Goal: Task Accomplishment & Management: Manage account settings

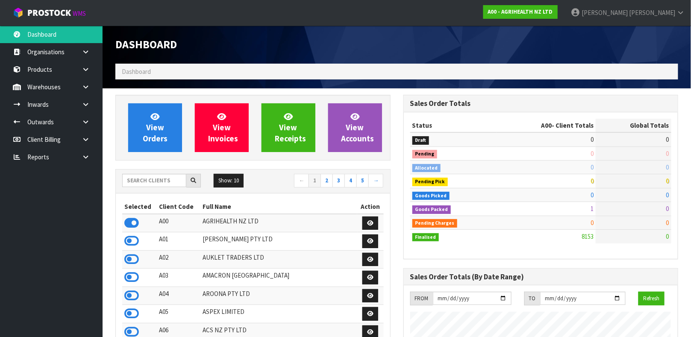
scroll to position [648, 288]
click at [150, 185] on input "text" at bounding box center [154, 180] width 64 height 13
click at [48, 69] on link "Products" at bounding box center [51, 70] width 103 height 18
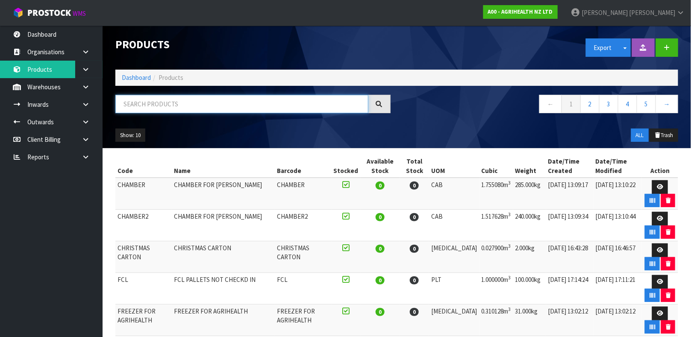
click at [167, 100] on input "text" at bounding box center [241, 104] width 253 height 18
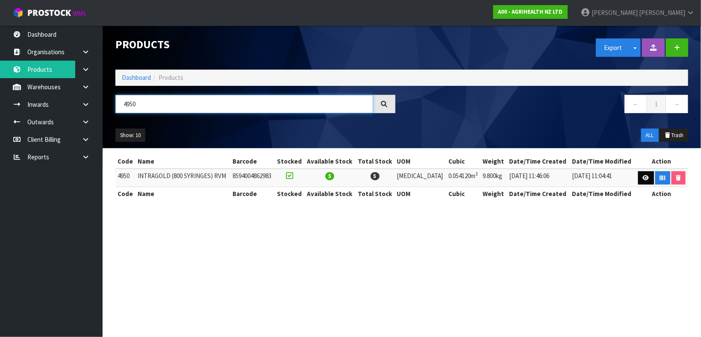
type input "4950"
click at [639, 180] on link at bounding box center [646, 178] width 16 height 14
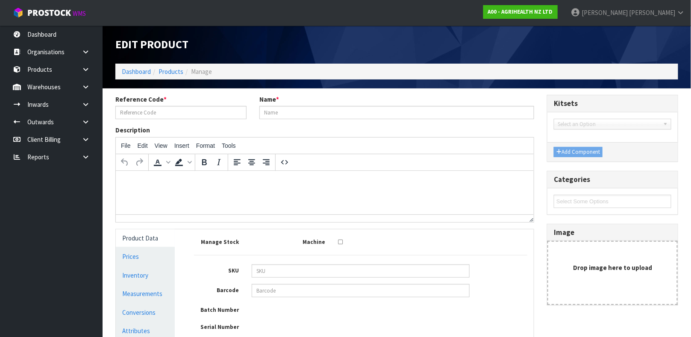
type input "4950"
type input "INTRAGOLD (800 SYRINGES) RVM"
type input "8594004862983"
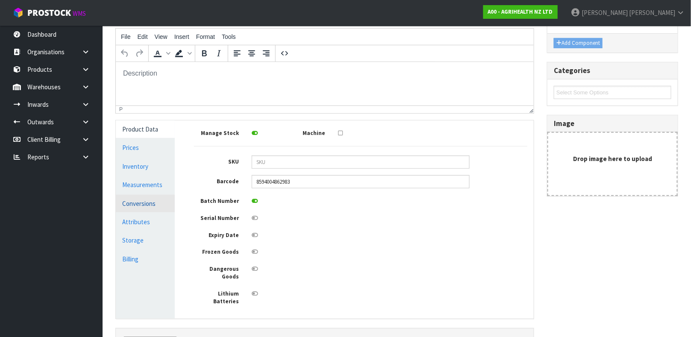
click at [143, 203] on link "Conversions" at bounding box center [145, 204] width 59 height 18
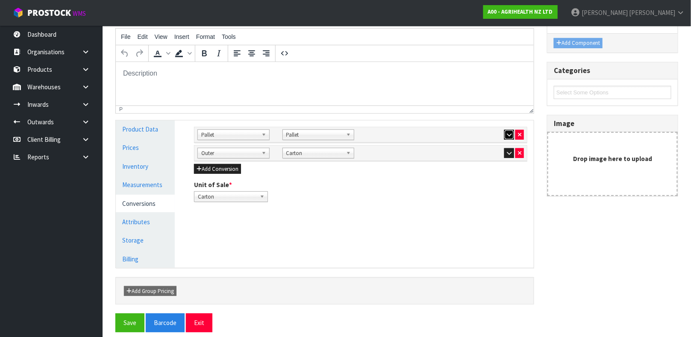
click at [507, 136] on icon "button" at bounding box center [509, 135] width 5 height 6
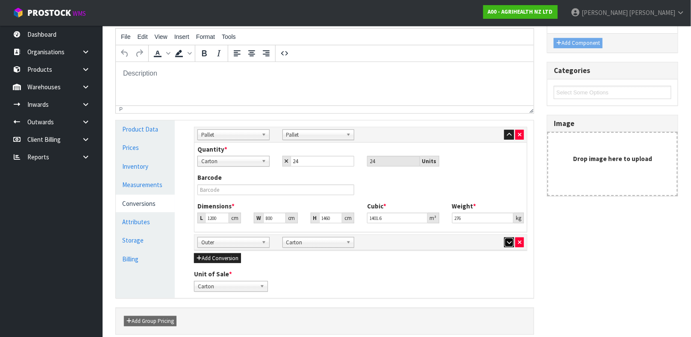
click at [509, 239] on button "button" at bounding box center [509, 243] width 10 height 10
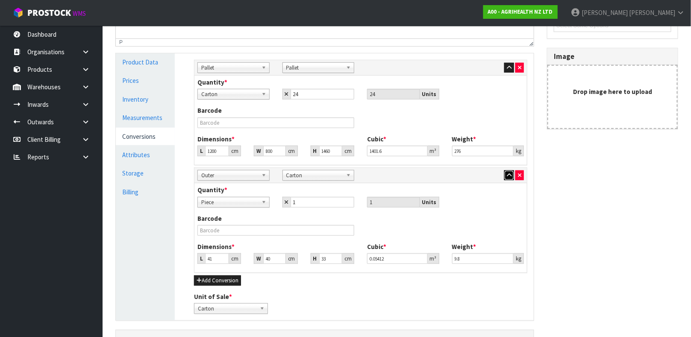
scroll to position [176, 0]
click at [157, 124] on link "Measurements" at bounding box center [145, 118] width 59 height 18
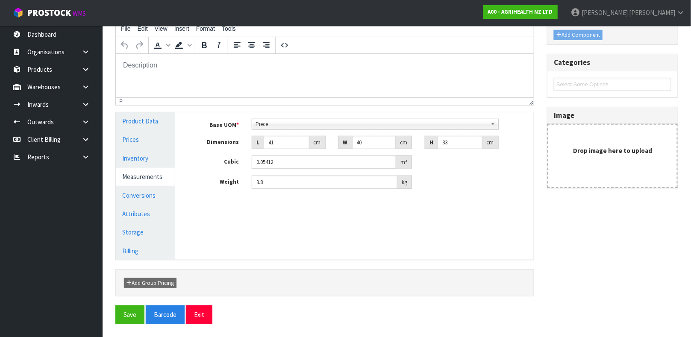
scroll to position [117, 0]
drag, startPoint x: 284, startPoint y: 183, endPoint x: 244, endPoint y: 183, distance: 39.3
click at [244, 183] on div "Weight 9.8 kg" at bounding box center [361, 183] width 346 height 14
click at [244, 183] on label "Weight" at bounding box center [217, 181] width 58 height 11
drag, startPoint x: 266, startPoint y: 182, endPoint x: 242, endPoint y: 188, distance: 24.6
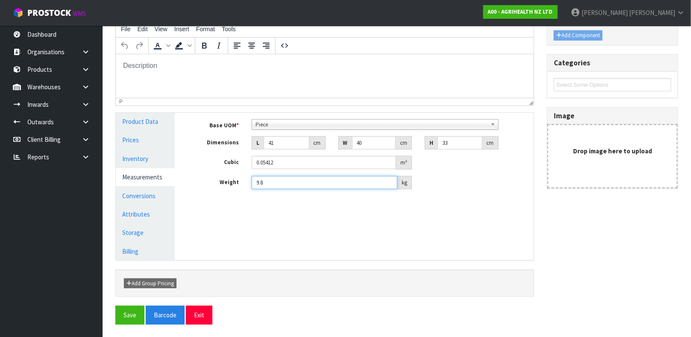
click at [242, 188] on div "Weight 9.8 kg" at bounding box center [361, 183] width 346 height 14
drag, startPoint x: 288, startPoint y: 177, endPoint x: 224, endPoint y: 191, distance: 65.1
click at [224, 191] on div "Base UOM * Bag Bar Basket Bin Bottle Box Bundle Cabinet Cage Carton Case Coil C…" at bounding box center [361, 158] width 346 height 90
type input "10.55"
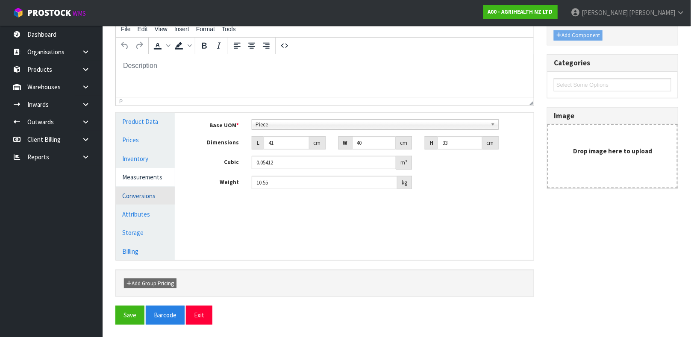
click at [159, 191] on link "Conversions" at bounding box center [145, 196] width 59 height 18
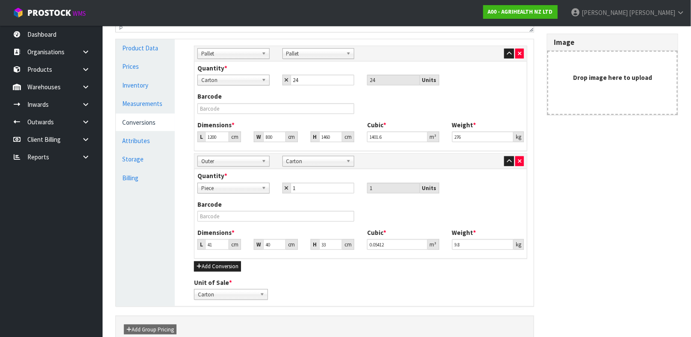
scroll to position [189, 0]
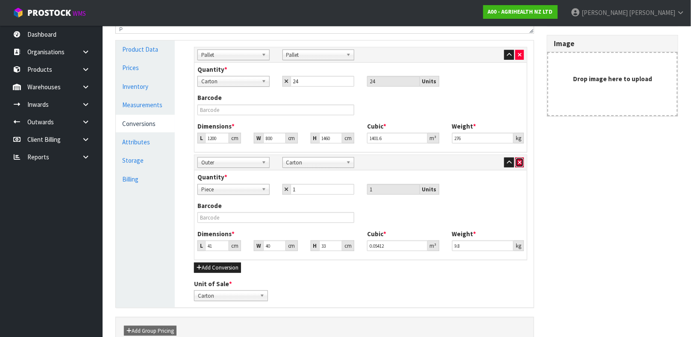
click at [520, 163] on icon "button" at bounding box center [519, 163] width 3 height 6
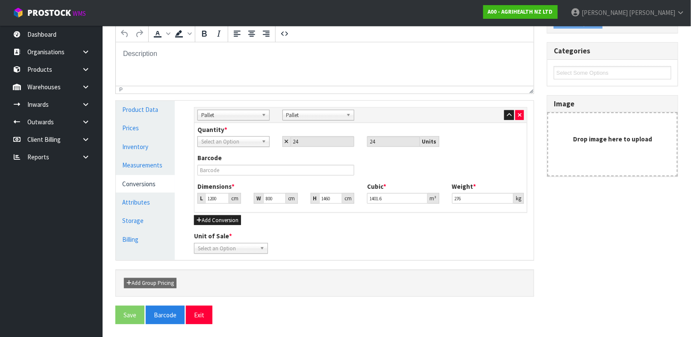
scroll to position [129, 0]
click at [519, 118] on button "button" at bounding box center [519, 115] width 9 height 10
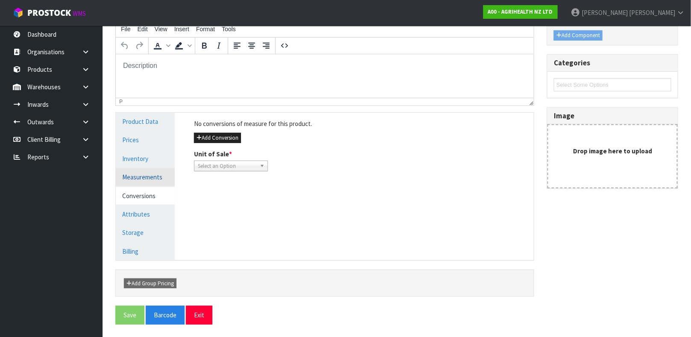
click at [150, 175] on link "Measurements" at bounding box center [145, 177] width 59 height 18
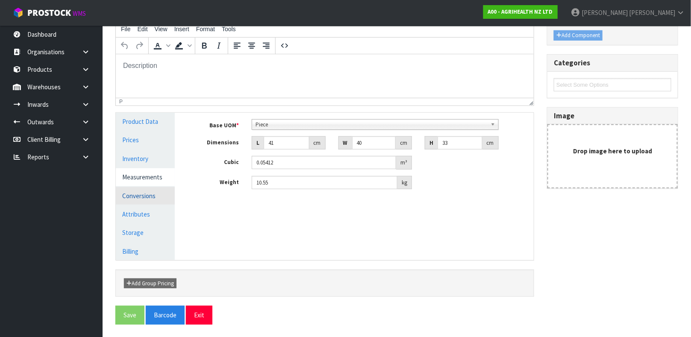
click at [155, 191] on link "Conversions" at bounding box center [145, 196] width 59 height 18
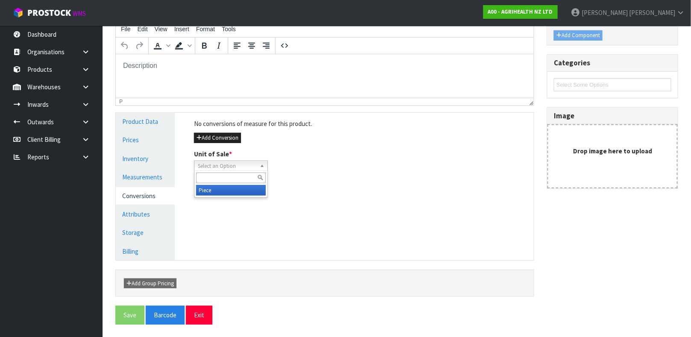
click at [224, 165] on span "Select an Option" at bounding box center [227, 166] width 59 height 10
click at [214, 191] on li "Piece" at bounding box center [231, 190] width 70 height 11
click at [135, 319] on button "Save" at bounding box center [129, 315] width 29 height 18
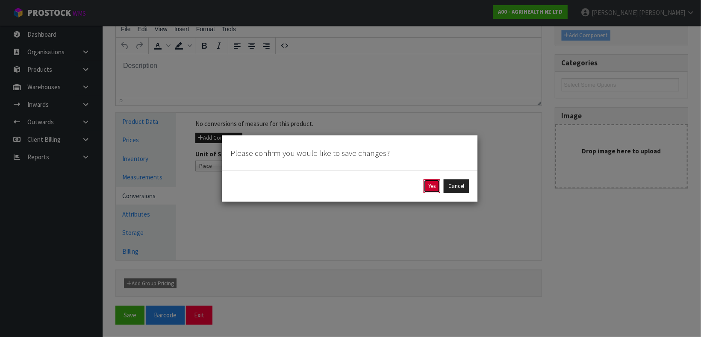
click at [433, 188] on button "Yes" at bounding box center [432, 186] width 17 height 14
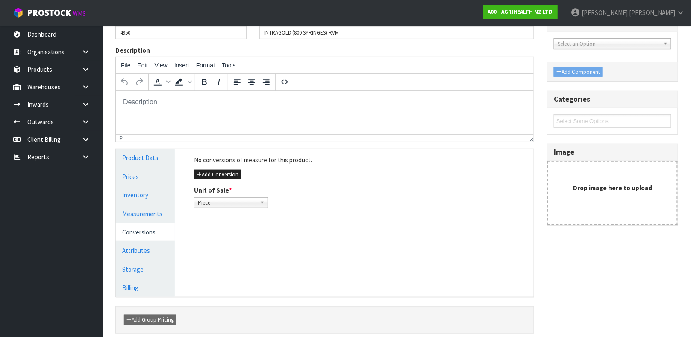
scroll to position [114, 0]
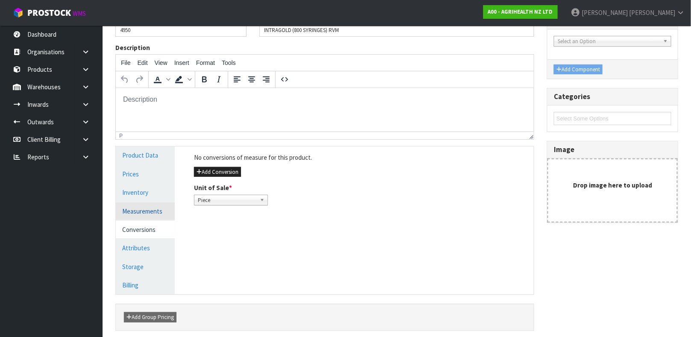
click at [144, 217] on link "Measurements" at bounding box center [145, 212] width 59 height 18
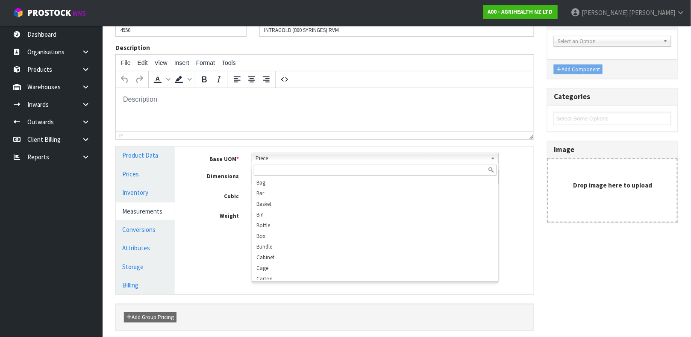
click at [278, 157] on span "Piece" at bounding box center [372, 158] width 232 height 10
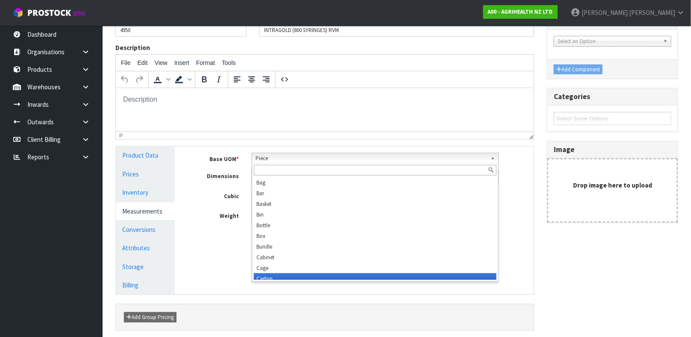
scroll to position [4, 0]
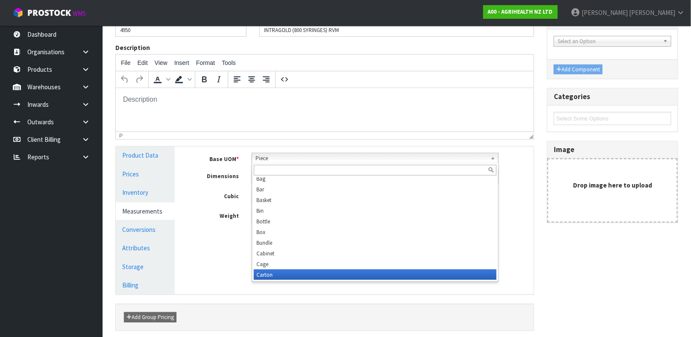
click at [268, 275] on li "Carton" at bounding box center [375, 275] width 243 height 11
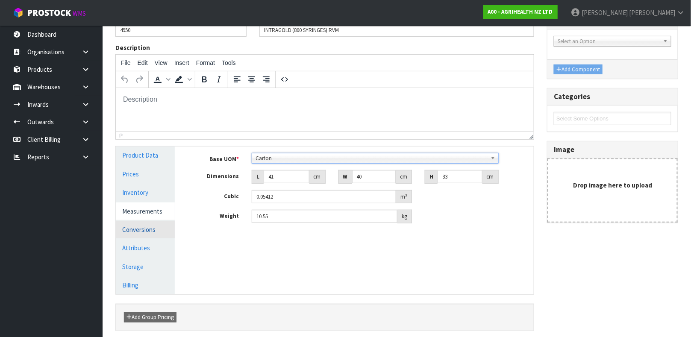
click at [145, 224] on link "Conversions" at bounding box center [145, 230] width 59 height 18
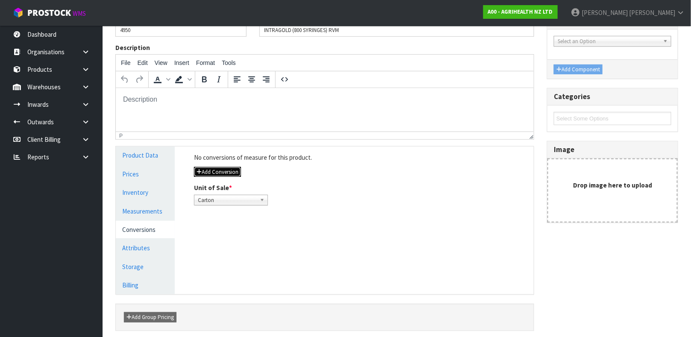
click at [224, 175] on button "Add Conversion" at bounding box center [217, 172] width 47 height 10
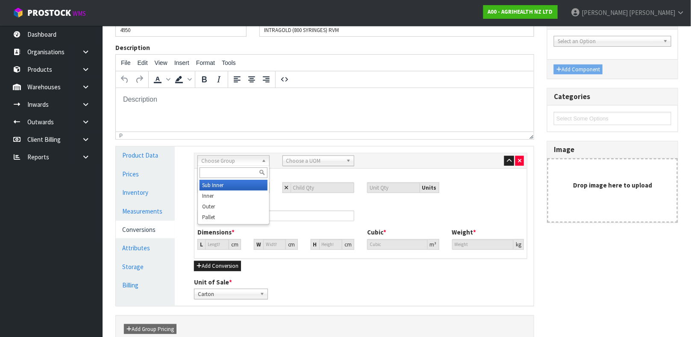
click at [247, 165] on span "Choose Group" at bounding box center [229, 161] width 57 height 10
click at [306, 170] on div "Quantity * Carton Select an Option Units Barcode Dimensions * L cm W cm H cm Cu…" at bounding box center [360, 213] width 332 height 89
click at [522, 162] on button "button" at bounding box center [519, 161] width 9 height 10
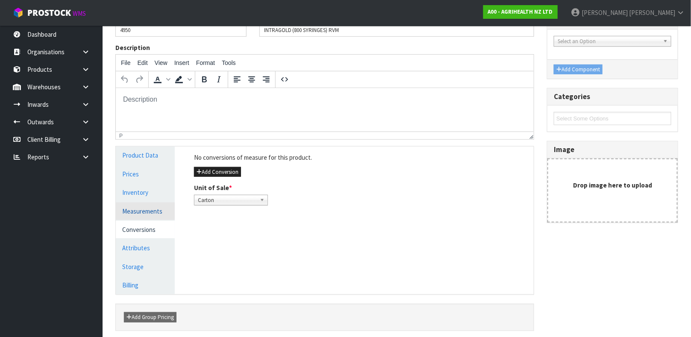
click at [133, 213] on link "Measurements" at bounding box center [145, 212] width 59 height 18
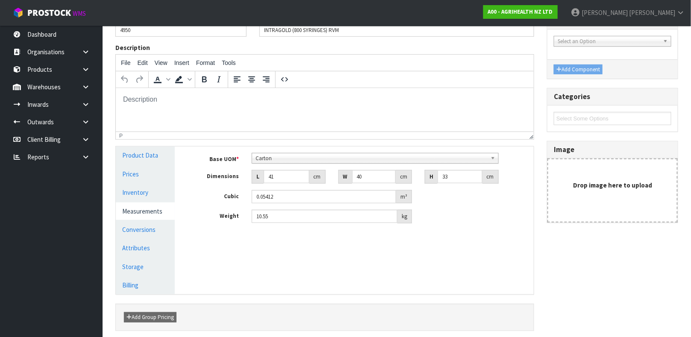
scroll to position [148, 0]
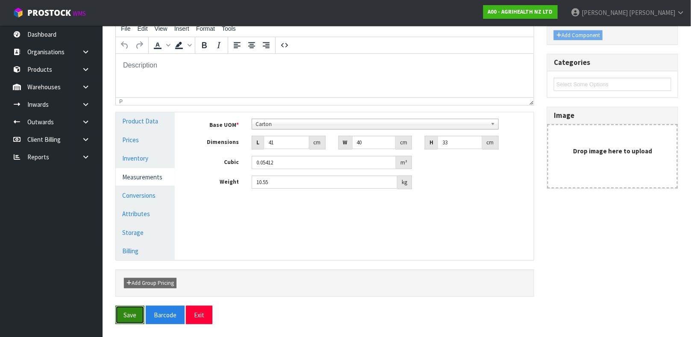
click at [130, 320] on button "Save" at bounding box center [129, 315] width 29 height 18
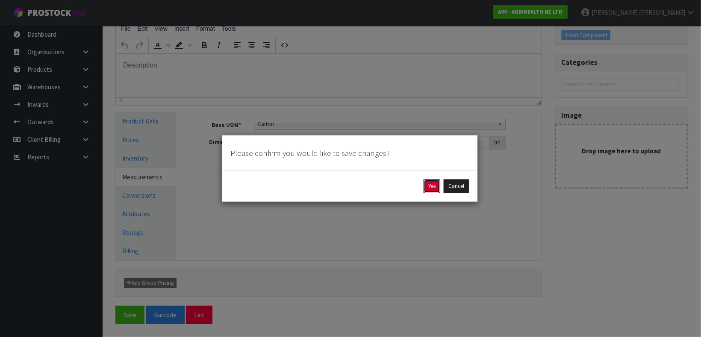
click at [437, 182] on button "Yes" at bounding box center [432, 186] width 17 height 14
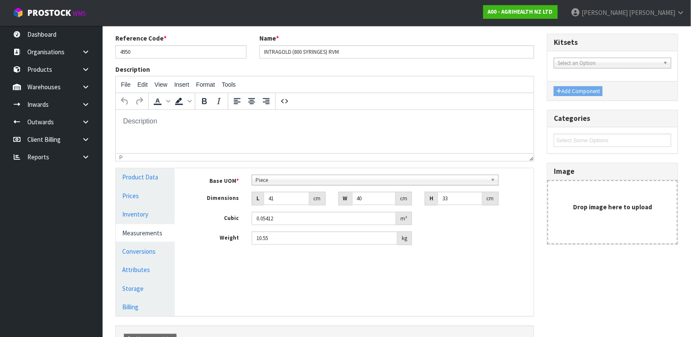
scroll to position [93, 0]
click at [145, 249] on link "Conversions" at bounding box center [145, 250] width 59 height 18
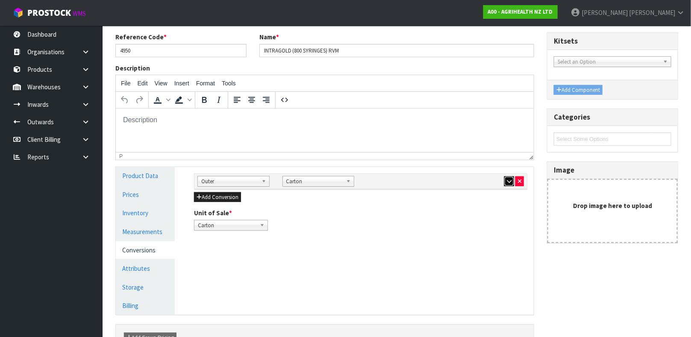
click at [512, 178] on button "button" at bounding box center [509, 182] width 10 height 10
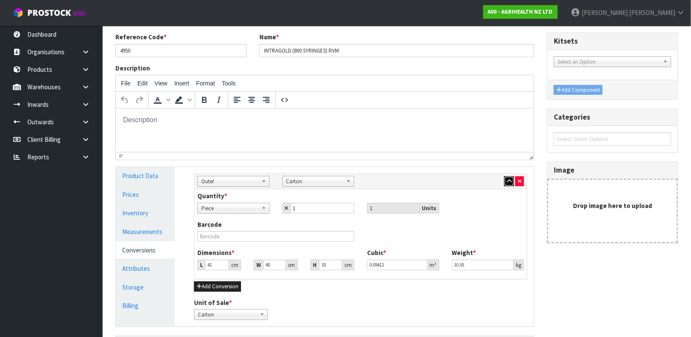
click at [512, 178] on button "button" at bounding box center [509, 182] width 10 height 10
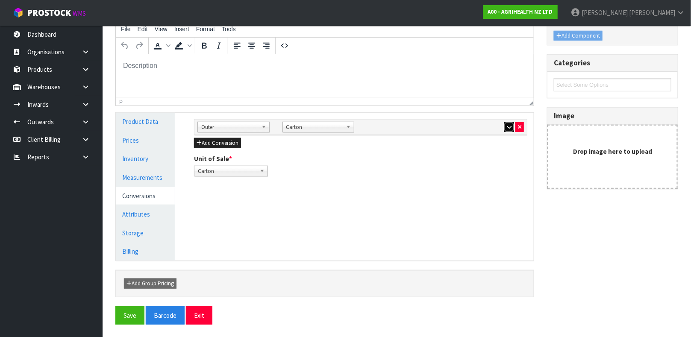
scroll to position [148, 0]
click at [131, 321] on button "Save" at bounding box center [129, 315] width 29 height 18
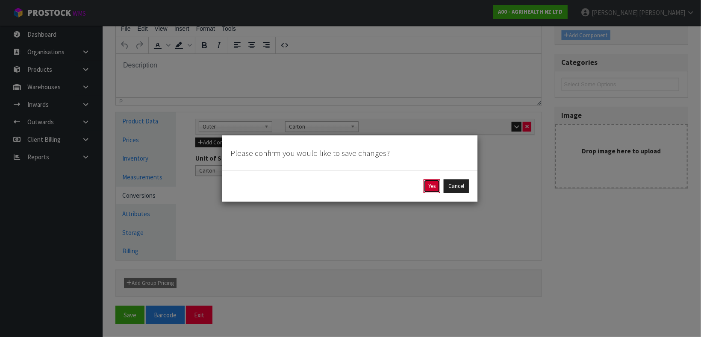
click at [433, 190] on button "Yes" at bounding box center [432, 186] width 17 height 14
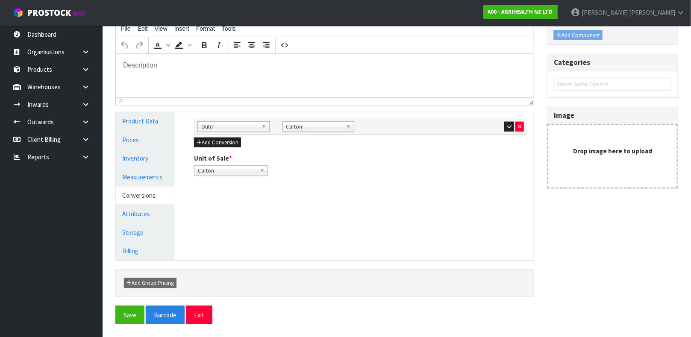
scroll to position [0, 0]
